Goal: Information Seeking & Learning: Learn about a topic

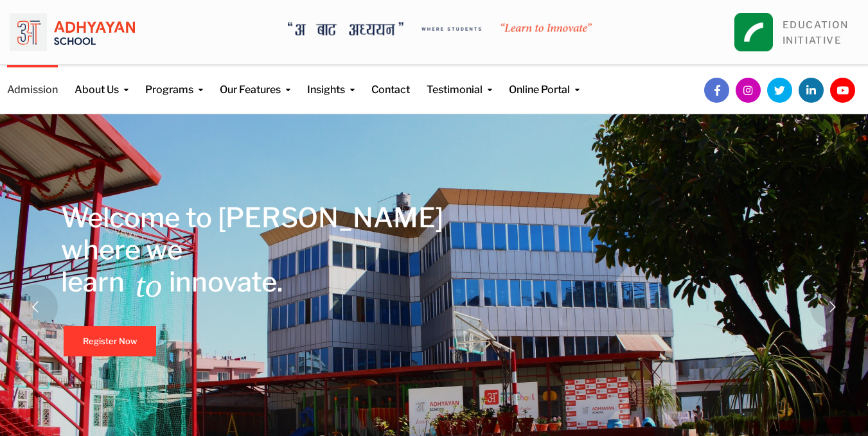
click at [54, 91] on link "Admission" at bounding box center [32, 81] width 51 height 33
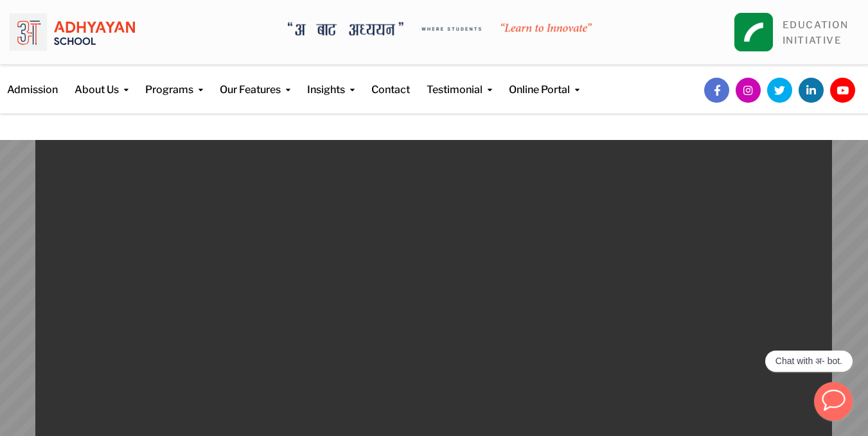
click at [828, 390] on icon "button" at bounding box center [833, 400] width 22 height 21
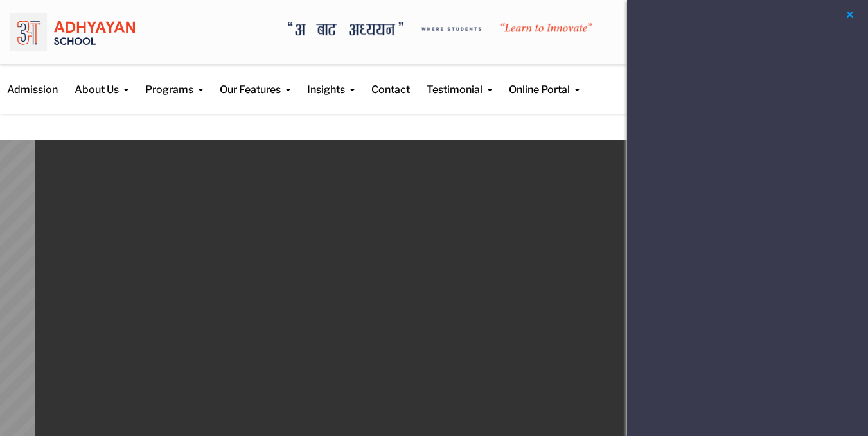
click at [849, 10] on button "button" at bounding box center [849, 15] width 15 height 16
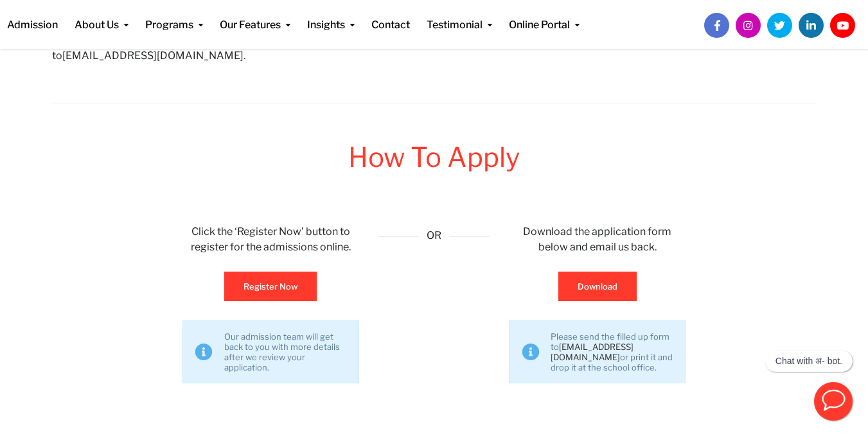
scroll to position [757, 0]
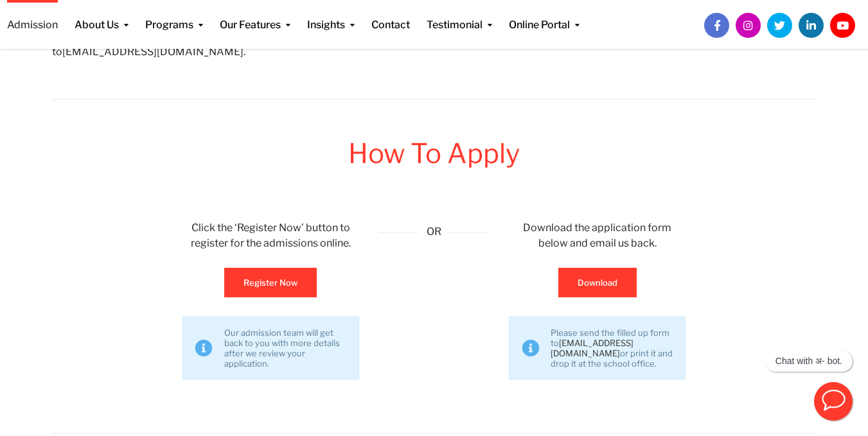
click at [44, 30] on link "Admission" at bounding box center [32, 16] width 51 height 33
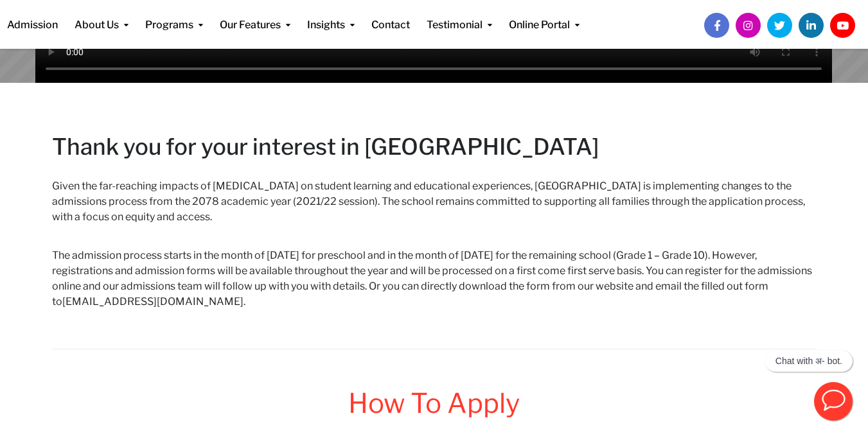
scroll to position [523, 0]
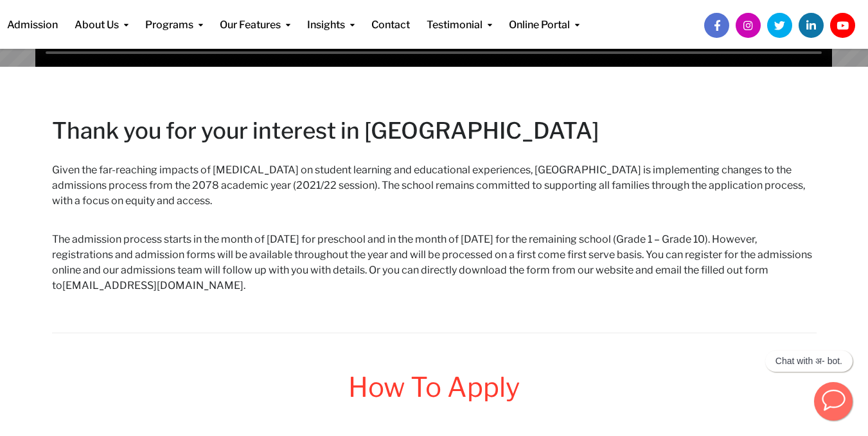
click at [825, 385] on button "button" at bounding box center [833, 401] width 39 height 39
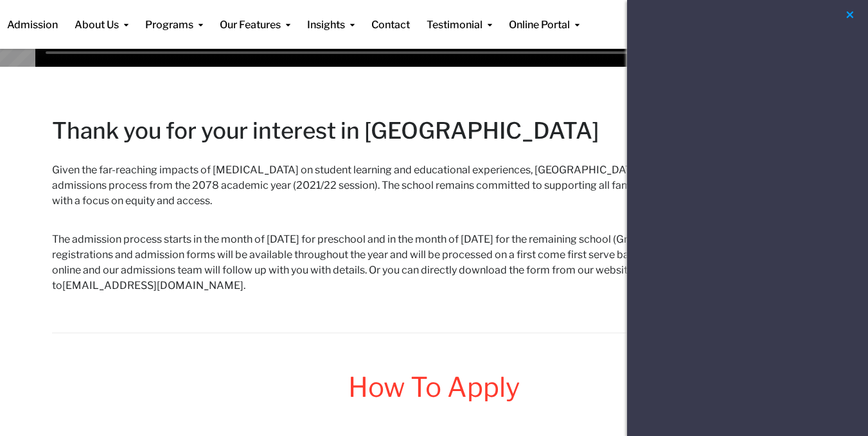
click at [850, 15] on button "button" at bounding box center [849, 15] width 15 height 16
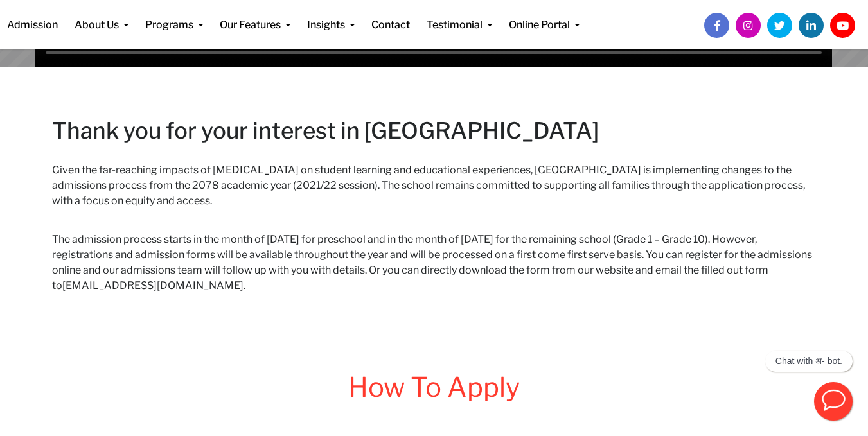
scroll to position [141, 0]
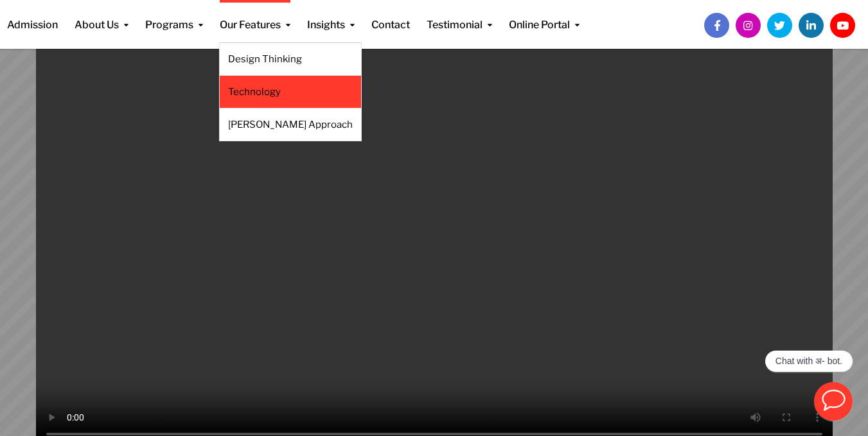
click at [258, 89] on link "Technology" at bounding box center [290, 92] width 125 height 14
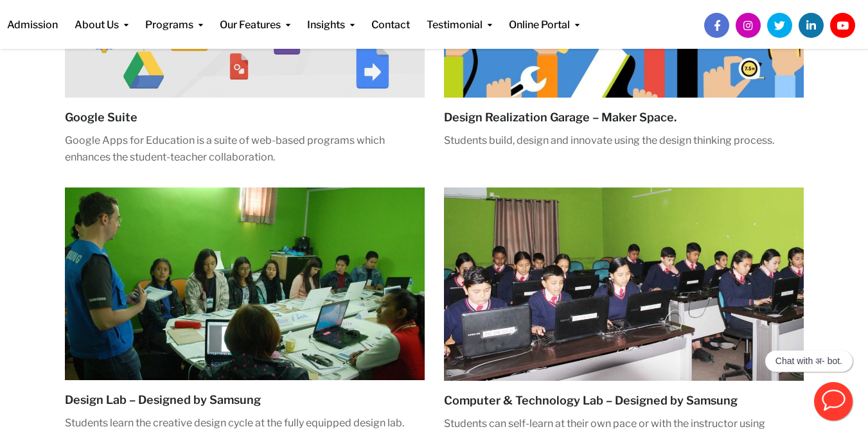
scroll to position [346, 0]
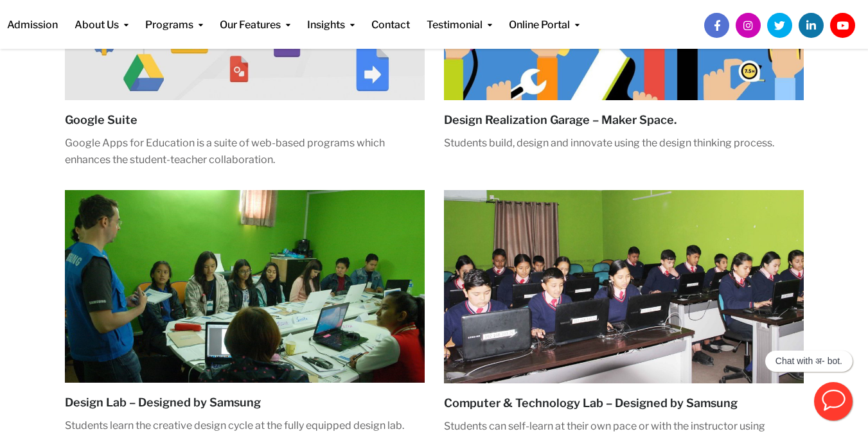
click at [532, 310] on img at bounding box center [624, 286] width 360 height 193
click at [553, 337] on img at bounding box center [624, 286] width 360 height 193
click at [556, 337] on img at bounding box center [624, 286] width 360 height 193
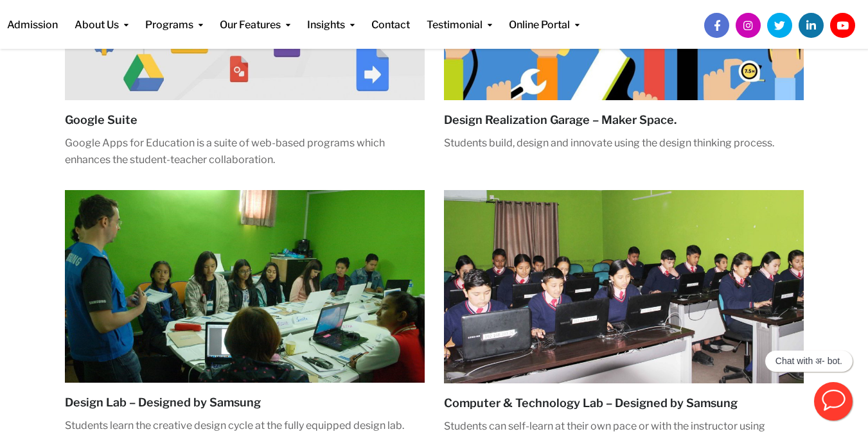
click at [556, 337] on img at bounding box center [624, 286] width 360 height 193
